Goal: Information Seeking & Learning: Learn about a topic

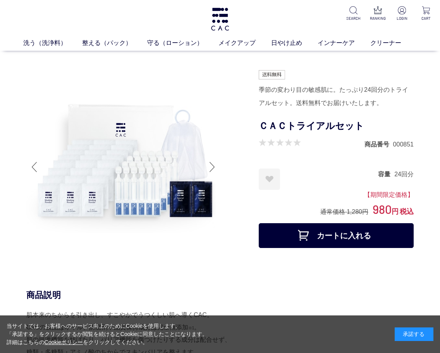
click at [213, 166] on div at bounding box center [211, 166] width 15 height 31
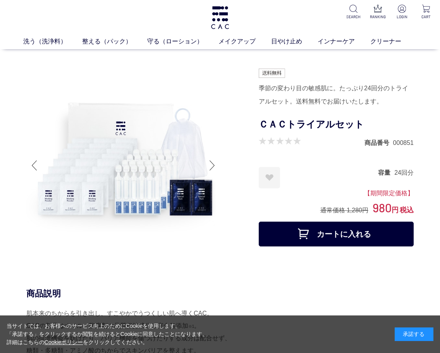
click at [212, 167] on div at bounding box center [211, 165] width 15 height 31
click at [213, 164] on div at bounding box center [211, 165] width 15 height 31
click at [32, 164] on div at bounding box center [33, 165] width 15 height 31
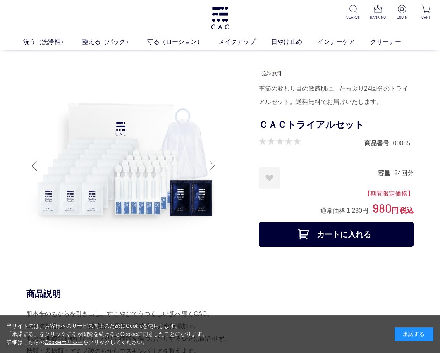
click at [35, 164] on div at bounding box center [33, 165] width 15 height 31
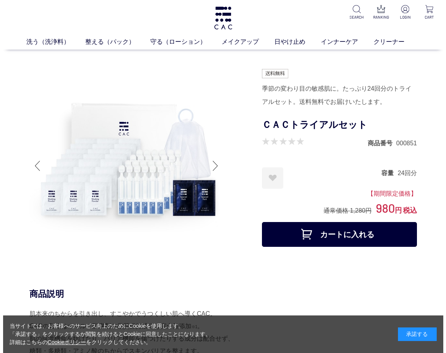
scroll to position [2, 0]
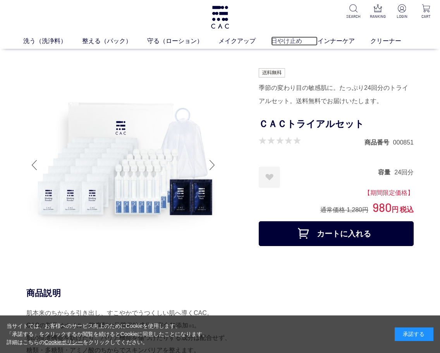
click at [285, 40] on link "日やけ止め" at bounding box center [294, 40] width 46 height 9
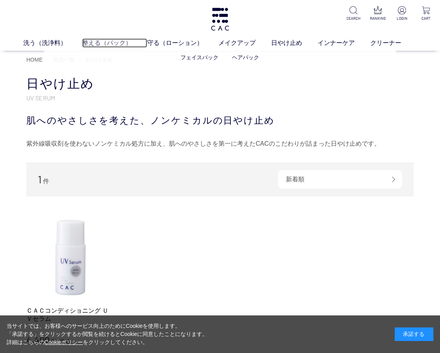
click at [105, 46] on link "整える（パック）" at bounding box center [114, 42] width 65 height 9
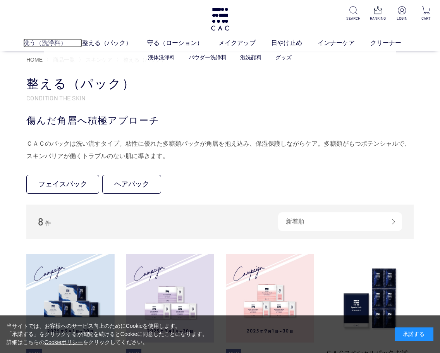
click at [52, 43] on link "洗う（洗浄料）" at bounding box center [52, 42] width 59 height 9
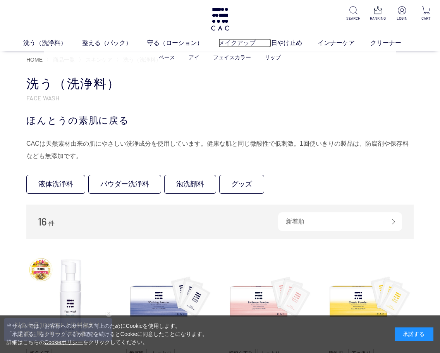
click at [230, 40] on link "メイクアップ" at bounding box center [244, 42] width 53 height 9
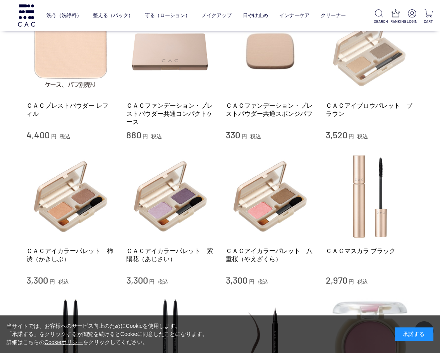
scroll to position [494, 0]
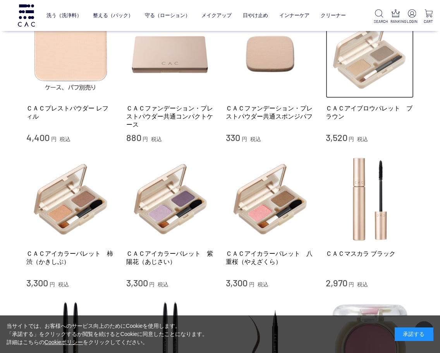
click at [357, 61] on img at bounding box center [370, 54] width 88 height 88
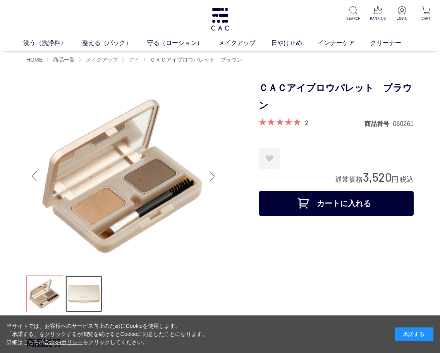
click at [92, 285] on link at bounding box center [83, 293] width 37 height 37
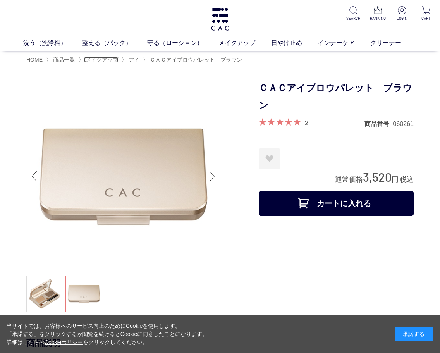
click at [108, 60] on span "メイクアップ" at bounding box center [102, 60] width 33 height 6
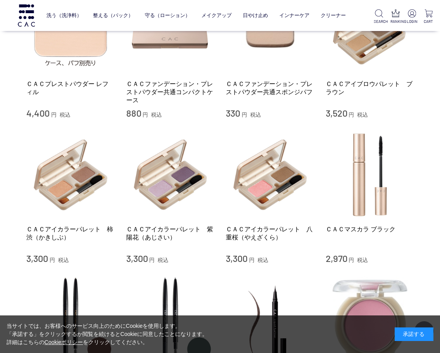
scroll to position [519, 0]
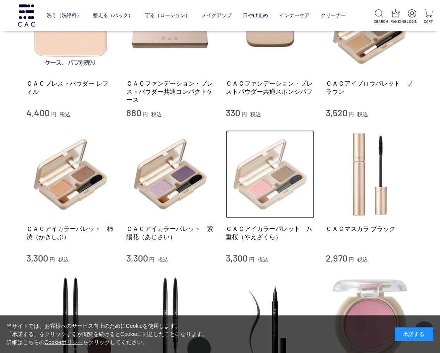
click at [274, 177] on img at bounding box center [270, 174] width 88 height 88
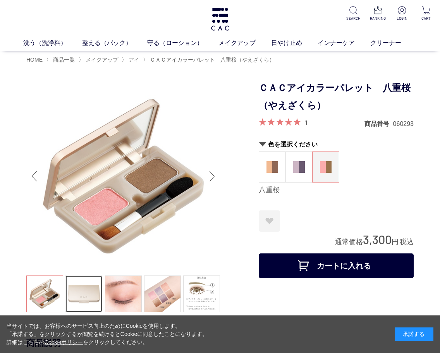
click at [89, 288] on link at bounding box center [83, 293] width 37 height 37
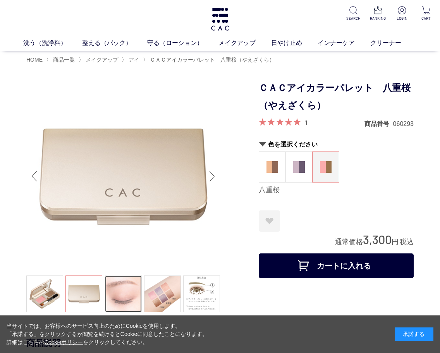
click at [125, 290] on link at bounding box center [123, 293] width 37 height 37
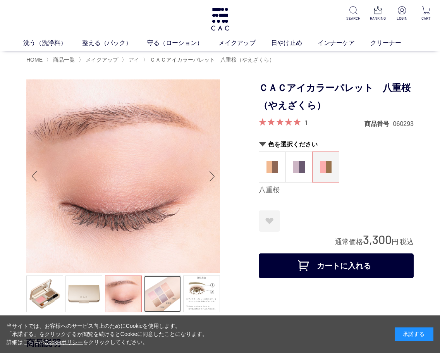
click at [158, 291] on link at bounding box center [162, 293] width 37 height 37
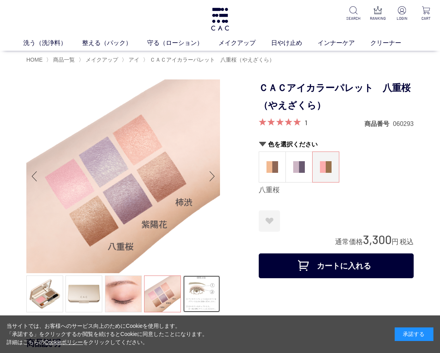
click at [202, 290] on link at bounding box center [201, 293] width 37 height 37
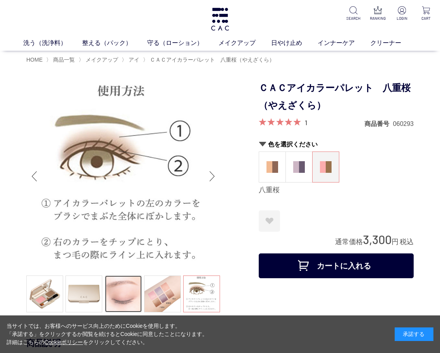
click at [107, 291] on link at bounding box center [123, 293] width 37 height 37
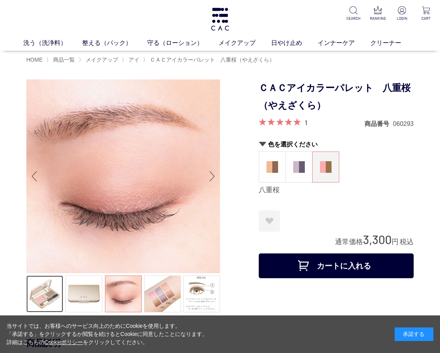
click at [50, 293] on link at bounding box center [44, 293] width 37 height 37
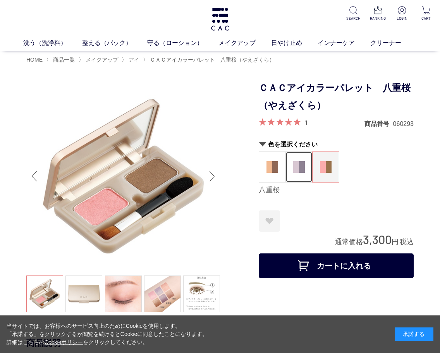
click at [304, 169] on img at bounding box center [299, 167] width 12 height 12
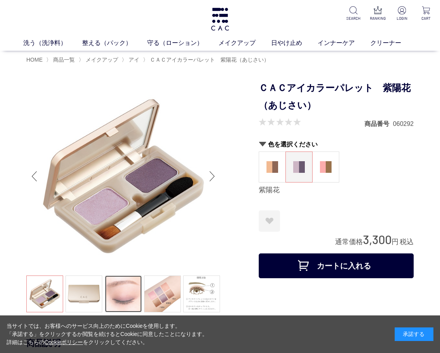
drag, startPoint x: 134, startPoint y: 283, endPoint x: 151, endPoint y: 273, distance: 20.3
click at [134, 283] on link at bounding box center [123, 293] width 37 height 37
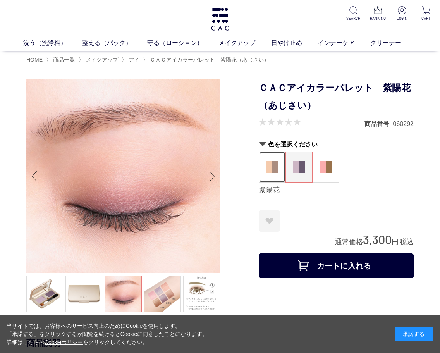
click at [274, 163] on img at bounding box center [272, 167] width 12 height 12
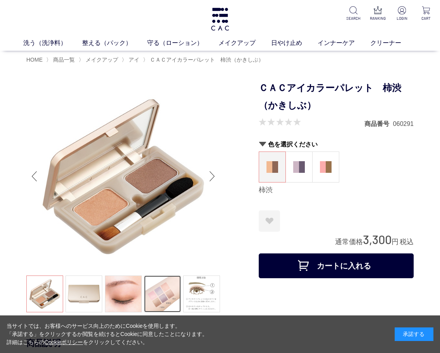
click at [156, 292] on link at bounding box center [162, 293] width 37 height 37
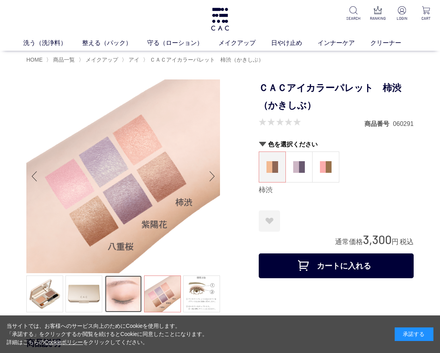
click at [127, 295] on link at bounding box center [123, 293] width 37 height 37
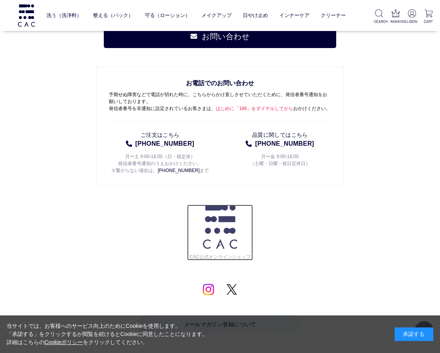
scroll to position [1565, 0]
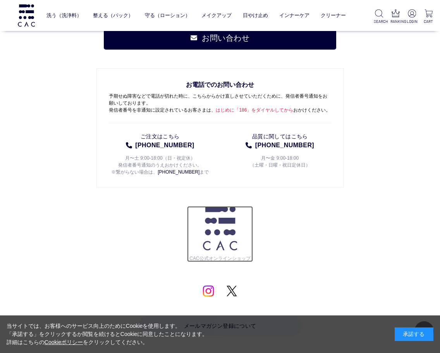
click at [221, 228] on img at bounding box center [220, 228] width 34 height 44
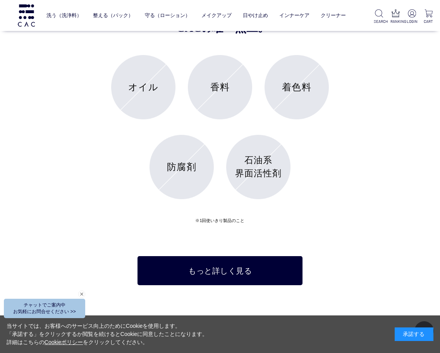
scroll to position [2803, 0]
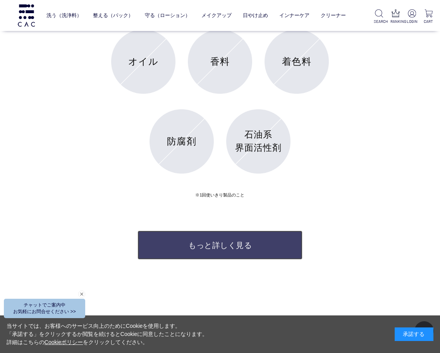
click at [267, 240] on link "もっと詳しく見る" at bounding box center [219, 244] width 165 height 29
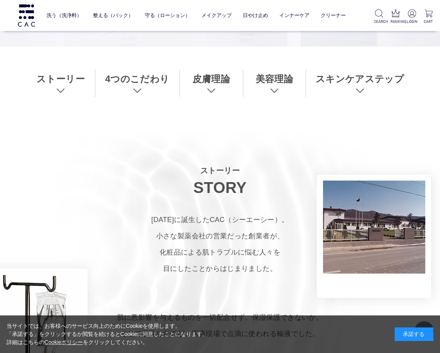
scroll to position [275, 0]
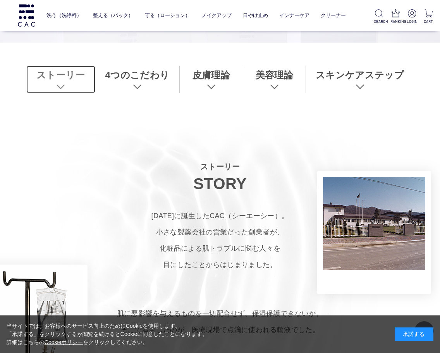
click at [57, 78] on link "ストーリー" at bounding box center [60, 79] width 69 height 27
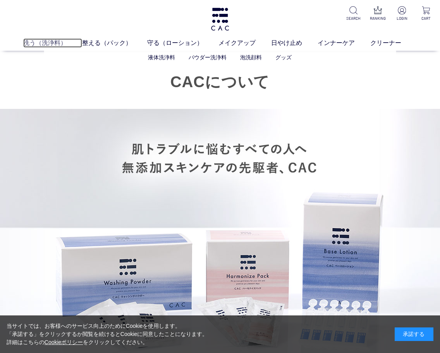
click at [43, 46] on link "洗う（洗浄料）" at bounding box center [52, 42] width 59 height 9
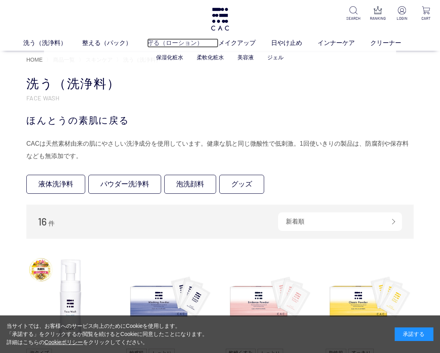
click at [191, 41] on link "守る（ローション）" at bounding box center [182, 42] width 71 height 9
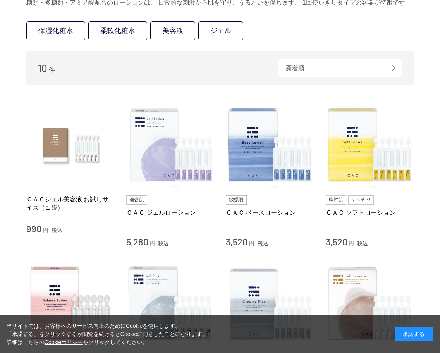
scroll to position [41, 0]
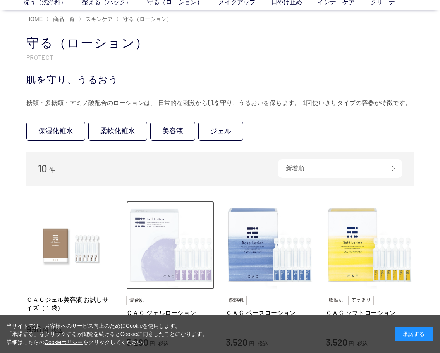
click at [183, 251] on img at bounding box center [170, 245] width 88 height 88
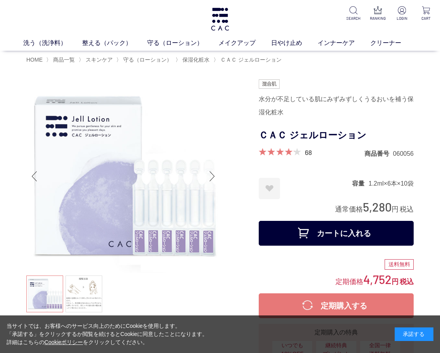
click at [215, 175] on div "Next slide" at bounding box center [211, 176] width 15 height 31
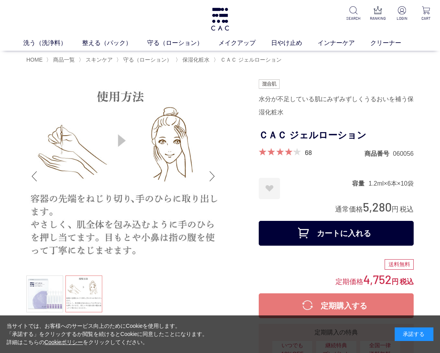
click at [215, 175] on div "Next slide" at bounding box center [211, 176] width 15 height 31
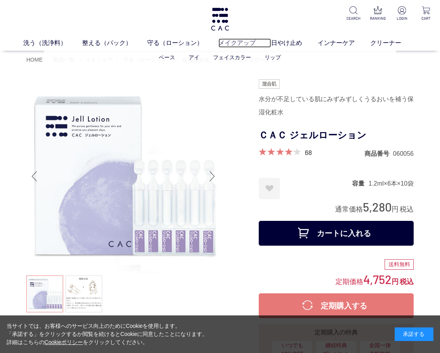
click at [248, 42] on link "メイクアップ" at bounding box center [244, 42] width 53 height 9
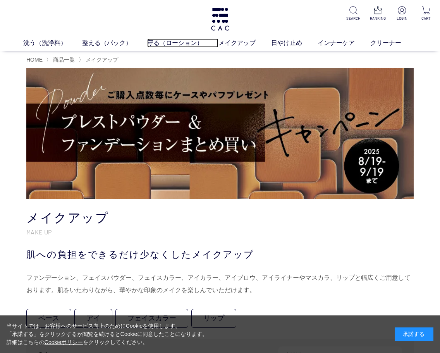
click at [200, 43] on link "守る（ローション）" at bounding box center [182, 42] width 71 height 9
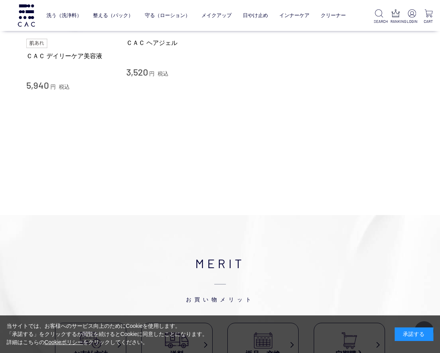
scroll to position [1223, 0]
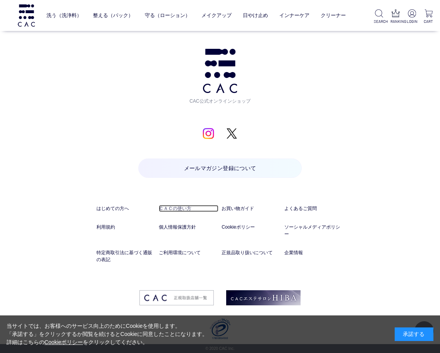
click at [176, 209] on link "ＣＡＣの使い方" at bounding box center [188, 208] width 59 height 7
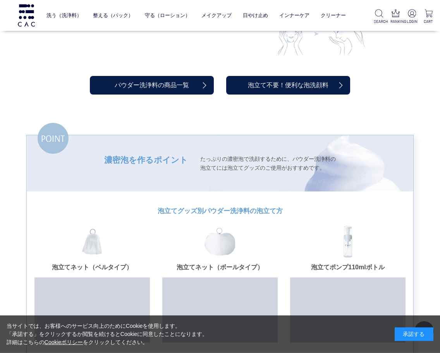
scroll to position [735, 0]
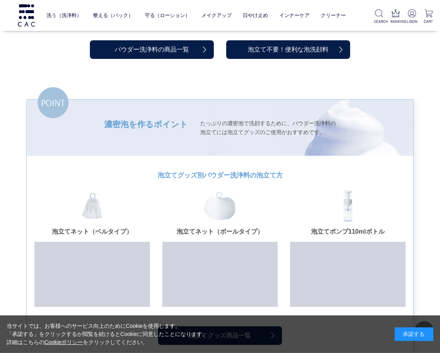
click at [351, 189] on img at bounding box center [347, 205] width 23 height 33
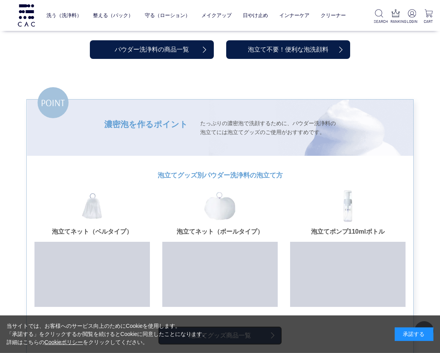
click at [274, 326] on link "泡立てグッズ商品一覧" at bounding box center [220, 335] width 124 height 19
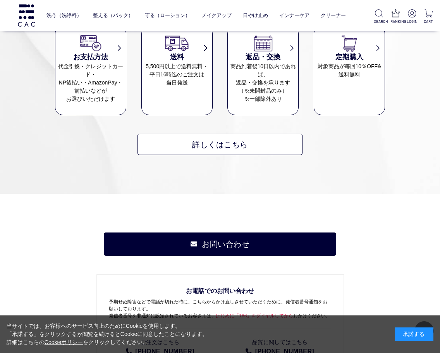
scroll to position [740, 0]
